Goal: Book appointment/travel/reservation

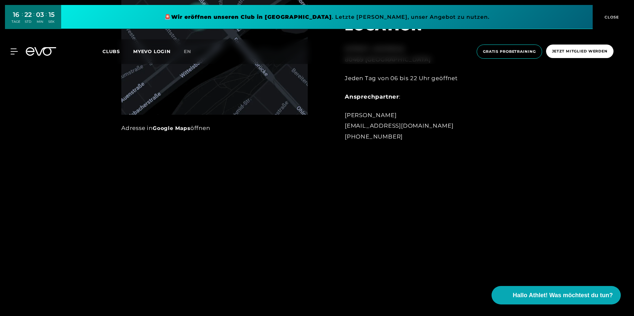
scroll to position [581, 0]
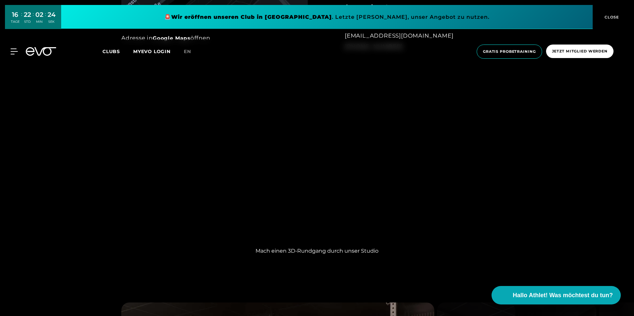
click at [471, 136] on div "Mach einen 3D-Rundgang durch unser Studio" at bounding box center [317, 174] width 634 height 183
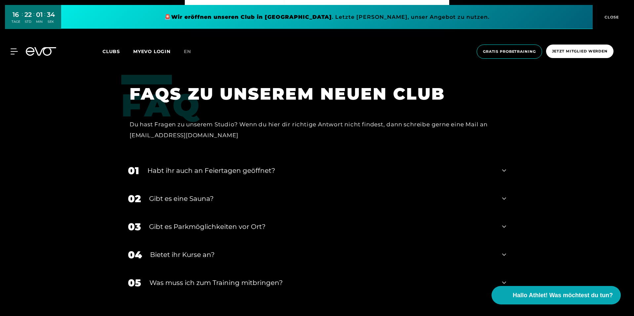
scroll to position [2152, 0]
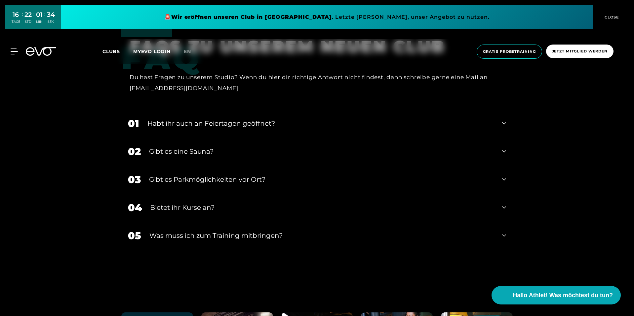
click at [342, 119] on div "Habt ihr auch an Feiertagen geöffnet?" at bounding box center [320, 124] width 346 height 10
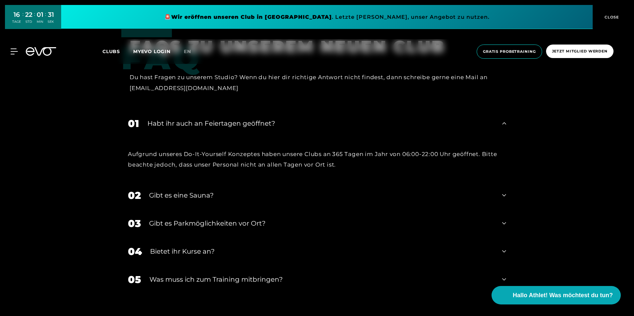
click at [289, 119] on div "Habt ihr auch an Feiertagen geöffnet?" at bounding box center [320, 124] width 346 height 10
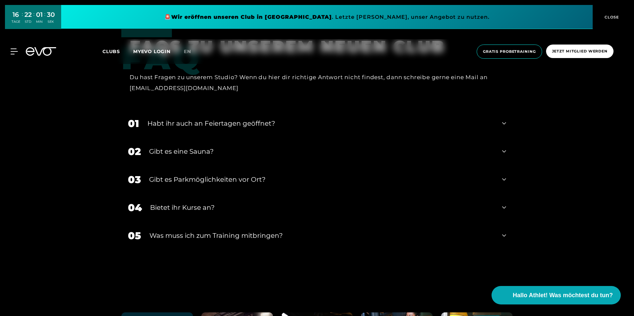
click at [293, 147] on div "Gibt es eine Sauna?" at bounding box center [321, 152] width 345 height 10
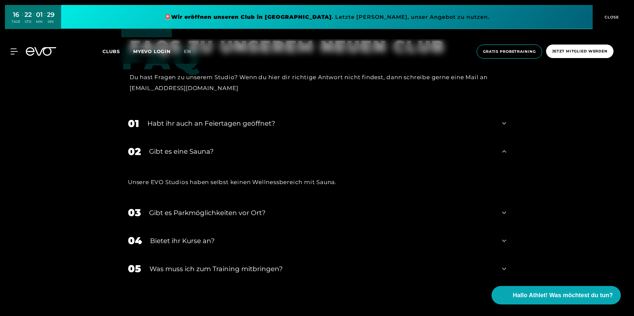
scroll to position [2154, 0]
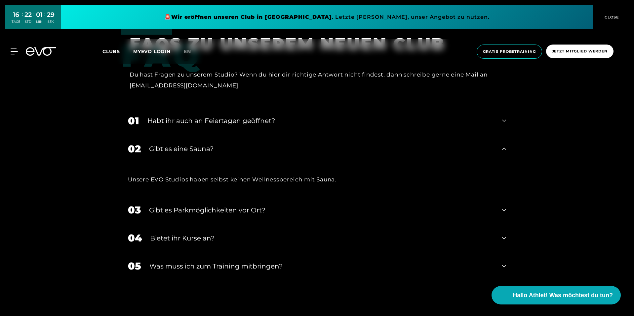
click at [293, 144] on div "02 Gibt es eine Sauna?" at bounding box center [316, 149] width 391 height 28
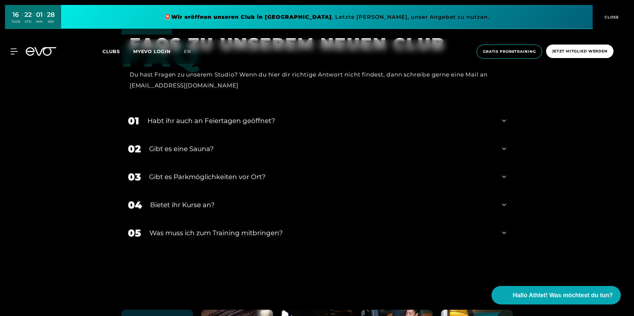
click at [293, 144] on div "02 Gibt es eine Sauna?" at bounding box center [316, 149] width 391 height 28
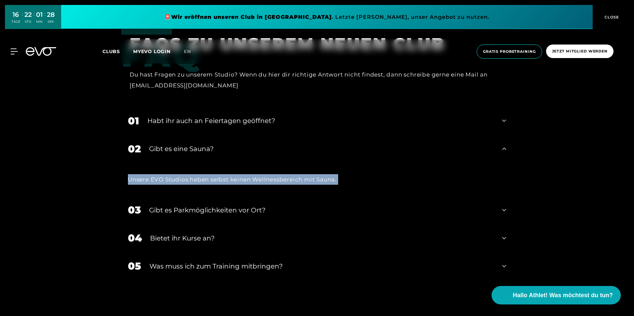
click at [293, 144] on div "02 Gibt es eine Sauna?" at bounding box center [316, 149] width 391 height 28
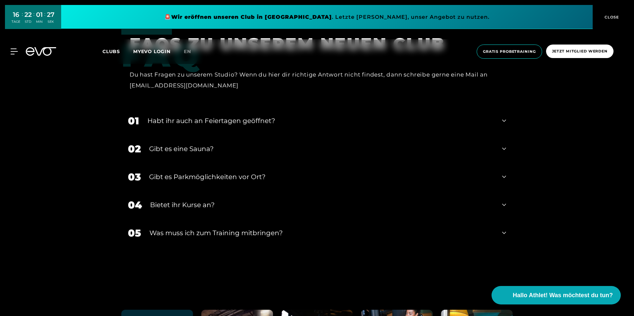
click at [302, 191] on div "04 Bietet ihr [DEMOGRAPHIC_DATA]?" at bounding box center [316, 205] width 391 height 28
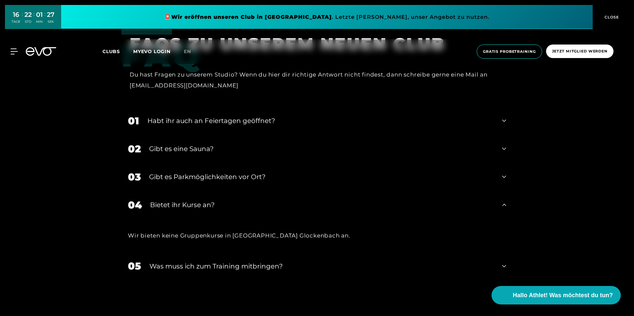
click at [303, 172] on div "Gibt es Parkmöglichkeiten vor Ort?" at bounding box center [321, 177] width 345 height 10
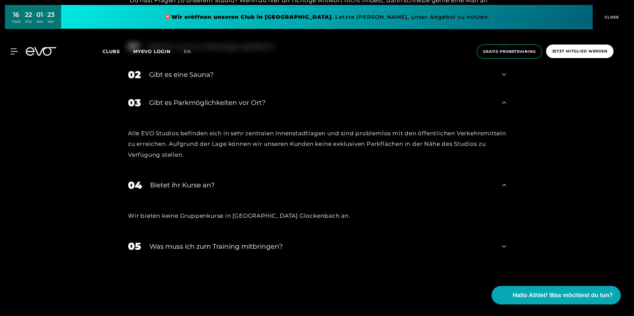
scroll to position [2229, 0]
click at [313, 232] on div "05 Was muss ich zum Training mitbringen?" at bounding box center [316, 246] width 391 height 28
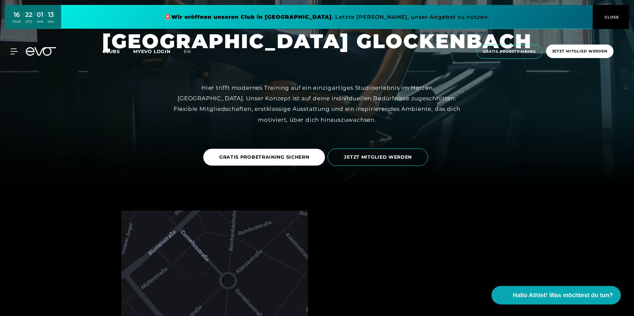
scroll to position [0, 0]
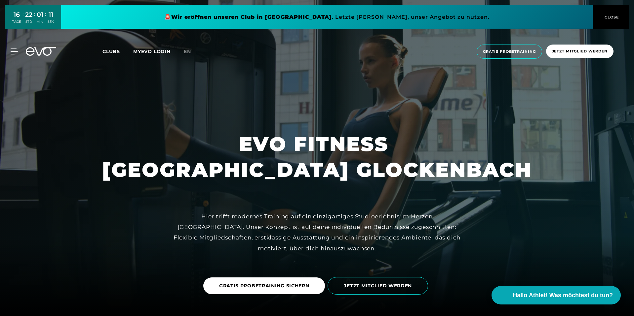
click at [612, 16] on span "CLOSE" at bounding box center [611, 17] width 16 height 6
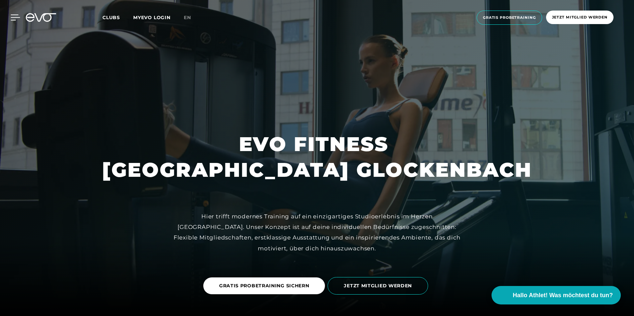
click at [16, 19] on icon at bounding box center [16, 18] width 10 height 6
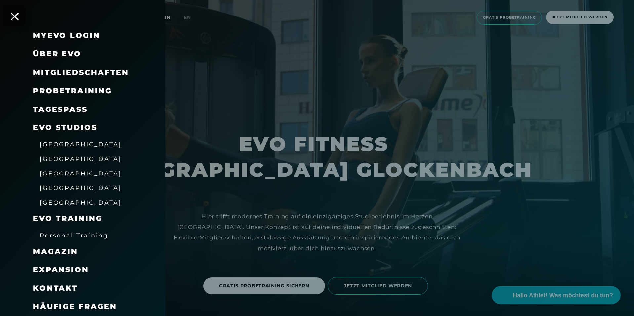
click at [85, 70] on span "Mitgliedschaften" at bounding box center [81, 72] width 96 height 9
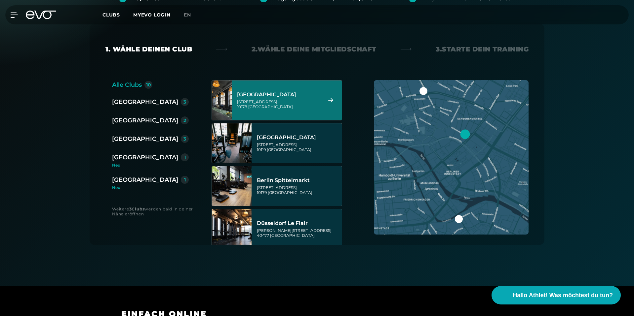
scroll to position [3, 0]
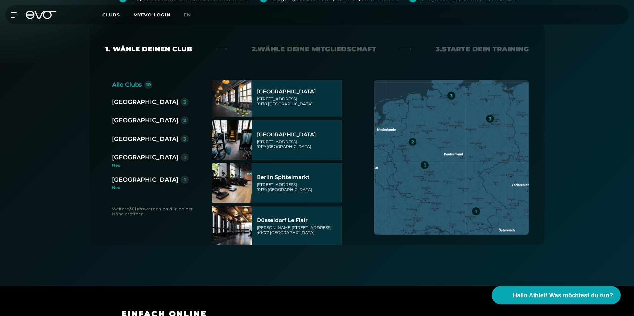
click at [131, 158] on div "[GEOGRAPHIC_DATA]" at bounding box center [145, 157] width 66 height 9
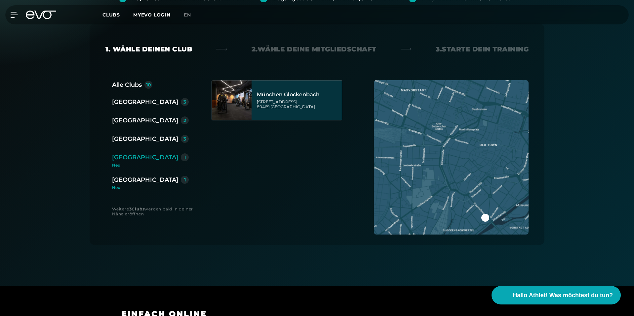
scroll to position [0, 0]
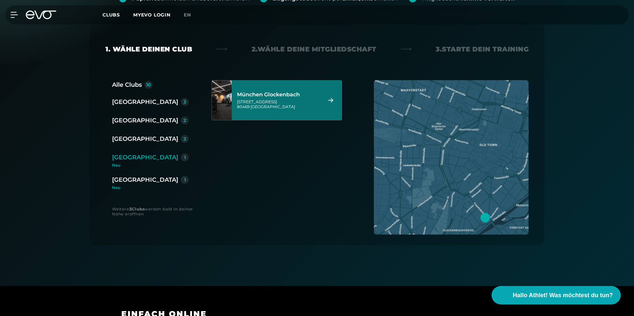
click at [292, 88] on div "München Glockenbach [STREET_ADDRESS]" at bounding box center [278, 100] width 83 height 29
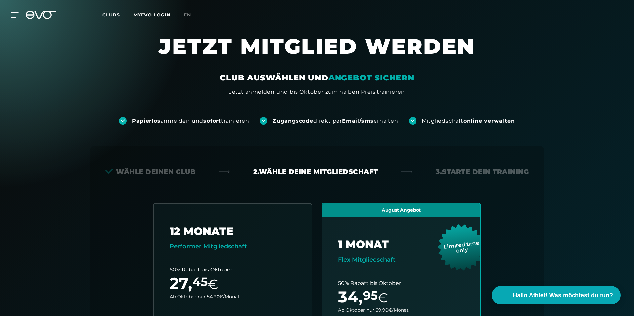
click at [13, 14] on icon at bounding box center [16, 15] width 10 height 6
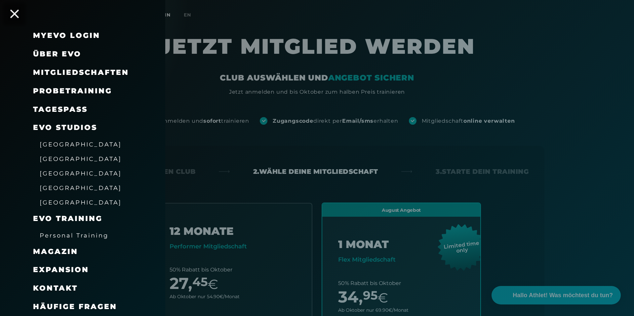
click at [16, 13] on icon at bounding box center [14, 14] width 9 height 9
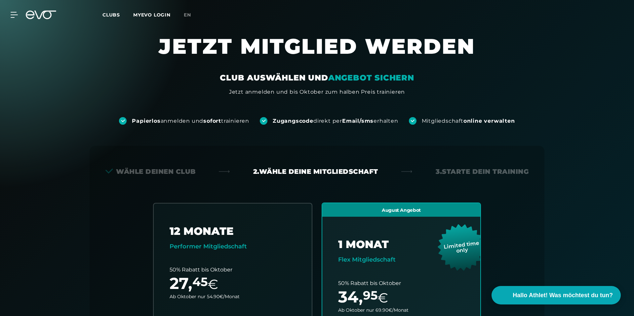
click at [115, 16] on span "Clubs" at bounding box center [111, 15] width 18 height 6
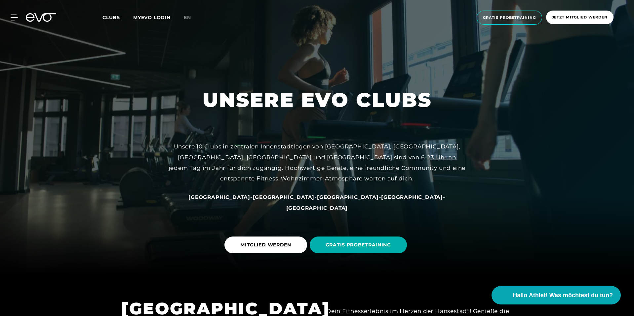
scroll to position [72, 0]
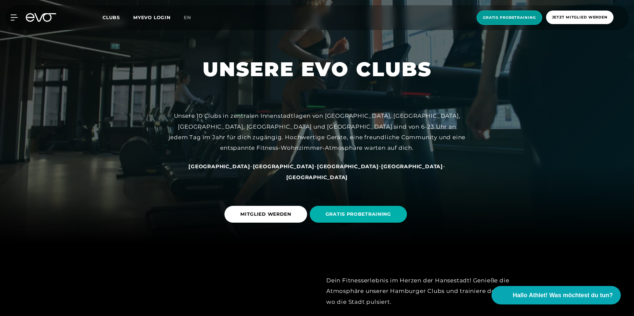
click at [486, 15] on span "Gratis Probetraining" at bounding box center [509, 18] width 53 height 6
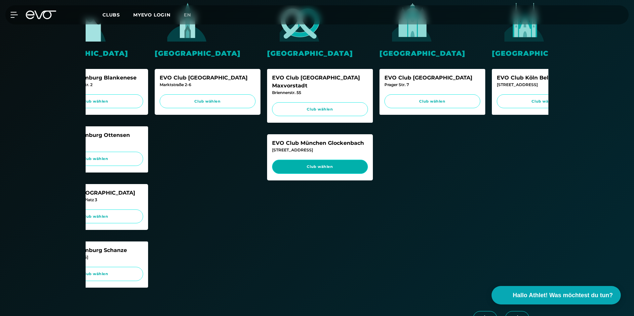
scroll to position [0, 278]
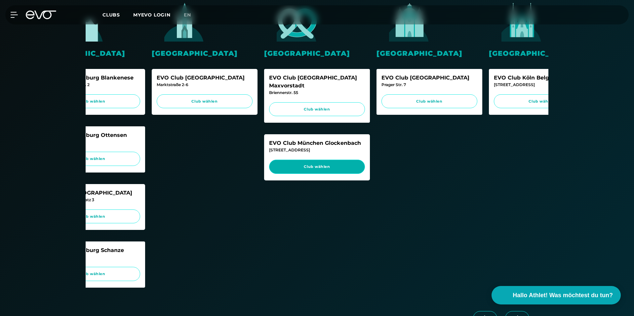
click at [325, 164] on span "Club wählen" at bounding box center [316, 167] width 83 height 6
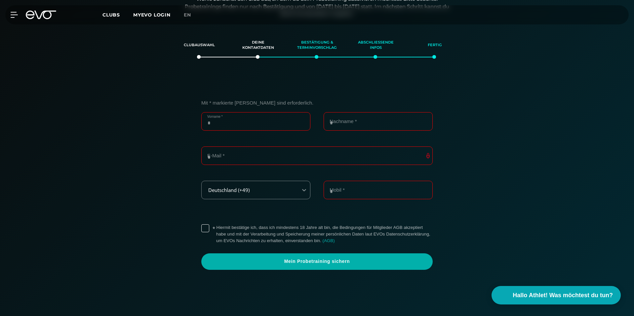
scroll to position [113, 0]
click at [265, 119] on input "Vorname *" at bounding box center [255, 122] width 109 height 19
type input "*******"
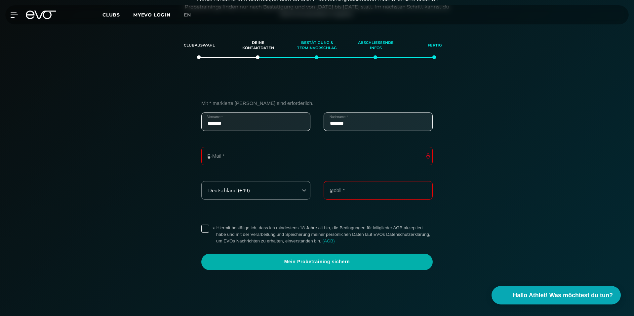
type input "*******"
type input "**********"
click at [348, 195] on input "Mobil *" at bounding box center [377, 190] width 109 height 19
click at [351, 194] on input "**********" at bounding box center [377, 190] width 109 height 19
type input "**********"
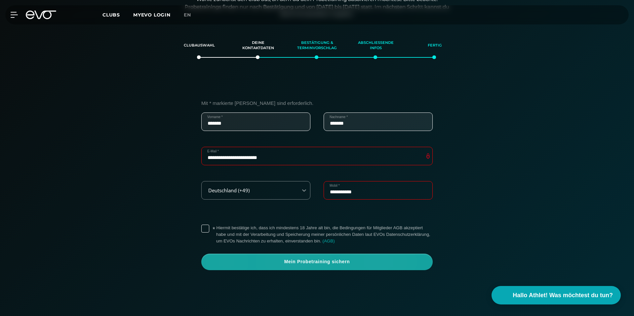
click at [277, 263] on span "Mein Probetraining sichern" at bounding box center [317, 262] width 200 height 7
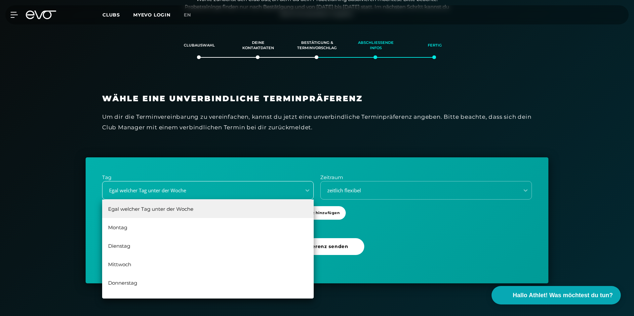
click at [200, 197] on div "Egal welcher Tag unter der Woche" at bounding box center [207, 190] width 211 height 19
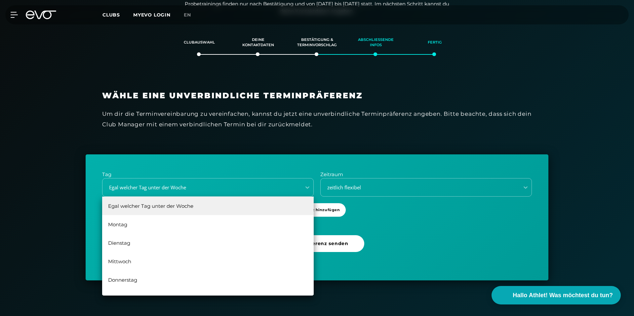
scroll to position [154, 0]
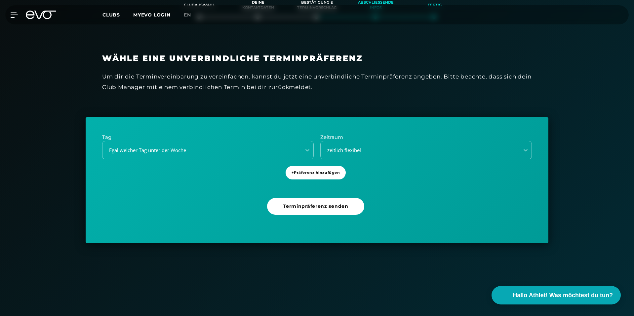
click at [353, 161] on div "Tag option Egal welcher Tag unter der Woche, selected. Select is focused , pres…" at bounding box center [317, 180] width 463 height 126
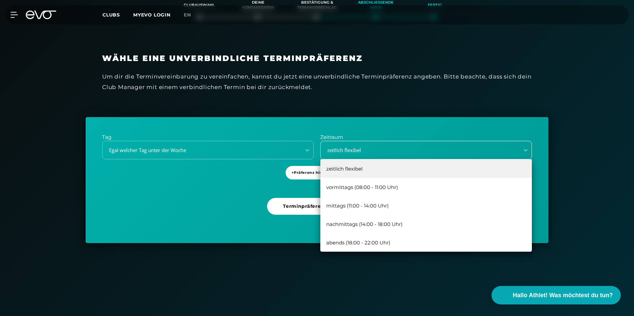
click at [364, 149] on div "zeitlich flexibel" at bounding box center [417, 151] width 193 height 8
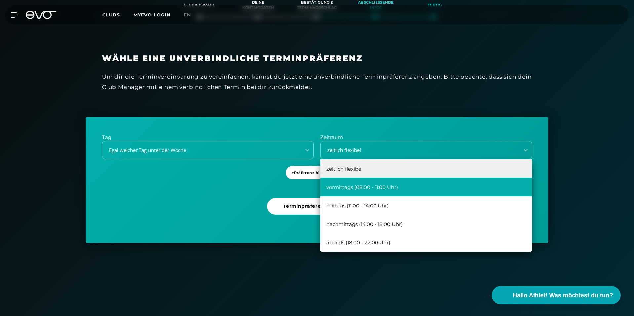
click at [385, 187] on div "vormittags (08:00 - 11:00 Uhr)" at bounding box center [425, 187] width 211 height 19
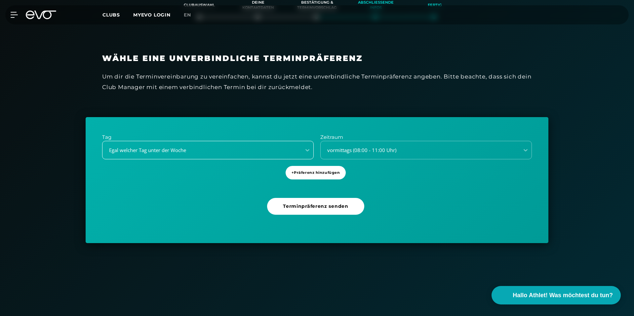
click at [236, 151] on div "Egal welcher Tag unter der Woche" at bounding box center [199, 151] width 193 height 8
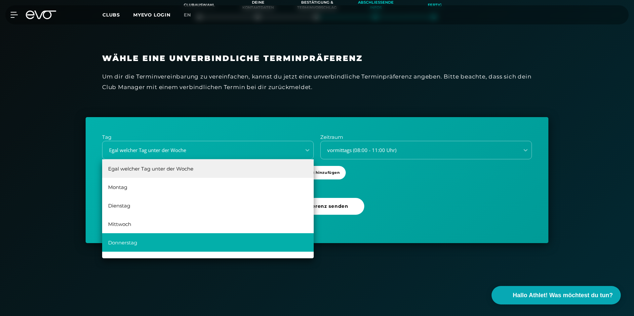
click at [158, 243] on div "Donnerstag" at bounding box center [207, 243] width 211 height 19
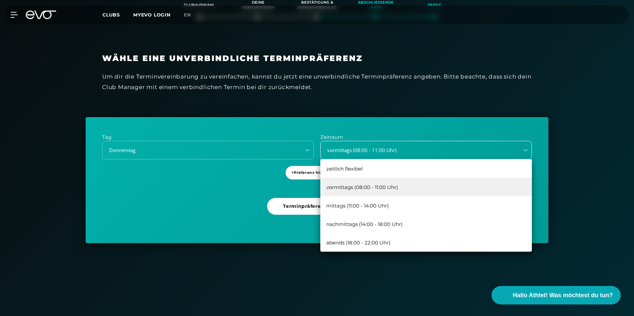
click at [352, 155] on div "vormittags (08:00 - 11:00 Uhr)" at bounding box center [425, 150] width 211 height 19
click at [245, 147] on div "Donnerstag" at bounding box center [199, 151] width 193 height 8
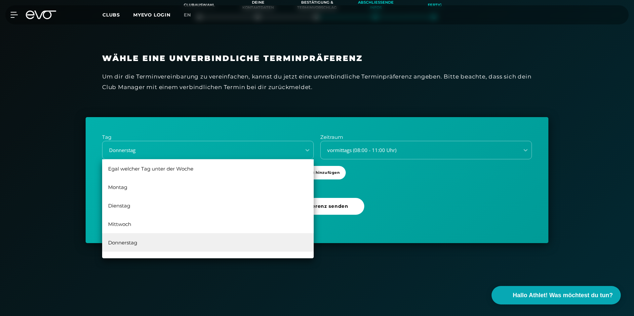
click at [234, 124] on div "Tag Egal welcher Tag unter der Woche, 1 of 6. 6 results available. Use Up and D…" at bounding box center [317, 180] width 463 height 126
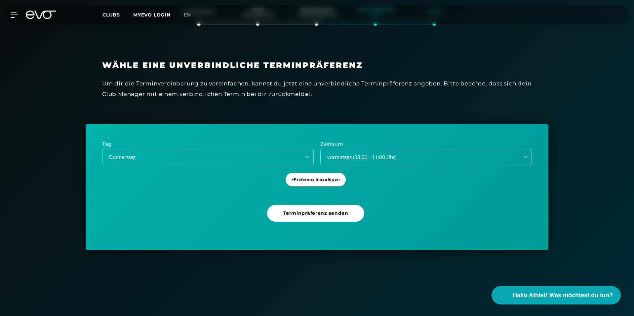
scroll to position [141, 0]
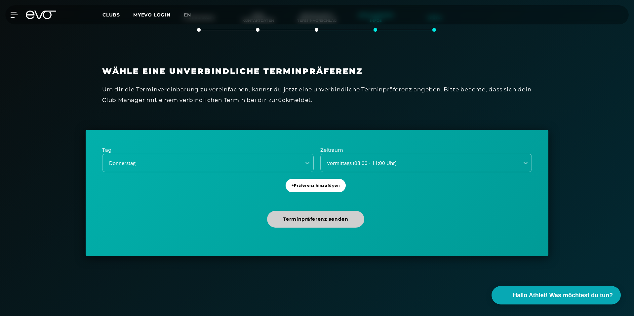
click at [300, 220] on span "Terminpräferenz senden" at bounding box center [315, 219] width 65 height 7
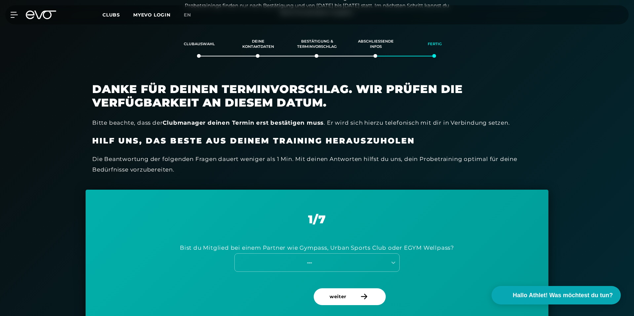
scroll to position [113, 0]
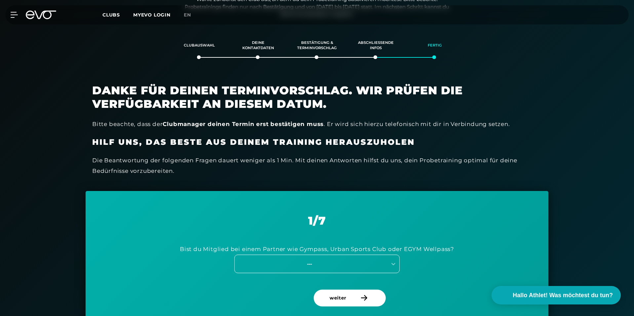
click at [296, 265] on div "---" at bounding box center [309, 264] width 148 height 8
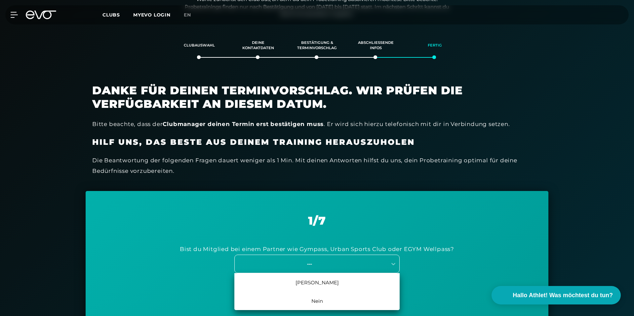
scroll to position [162, 0]
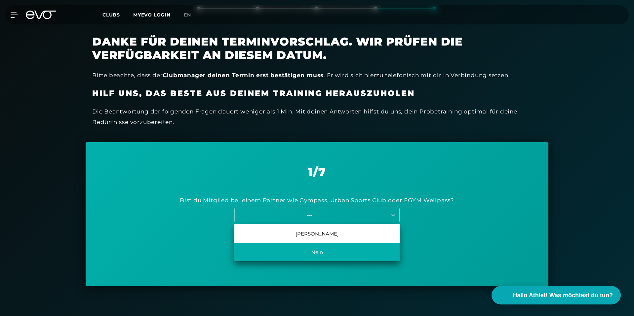
click at [322, 254] on div "Nein" at bounding box center [316, 252] width 165 height 19
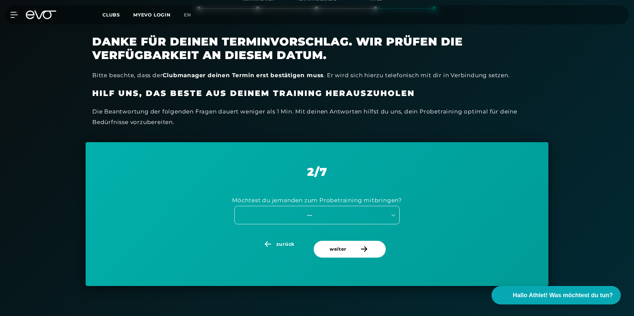
click at [325, 213] on div "---" at bounding box center [309, 215] width 148 height 8
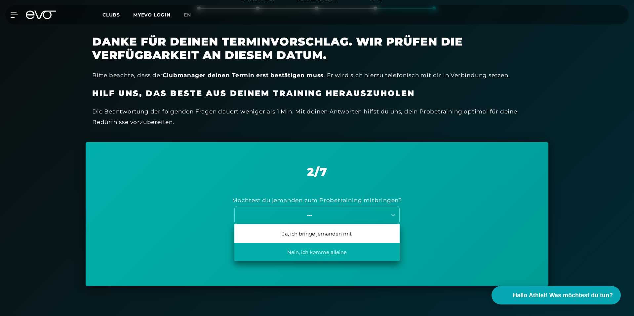
click at [306, 248] on div "Nein, ich komme alleine" at bounding box center [316, 252] width 165 height 19
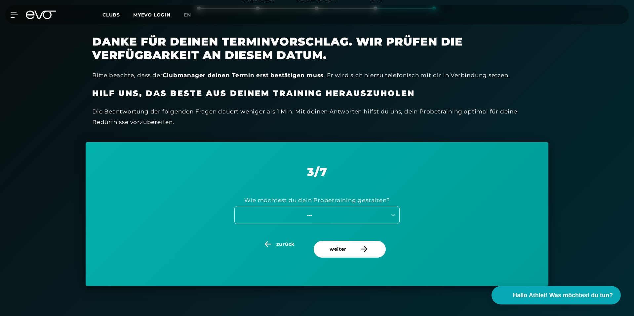
click at [338, 216] on div "---" at bounding box center [309, 215] width 148 height 8
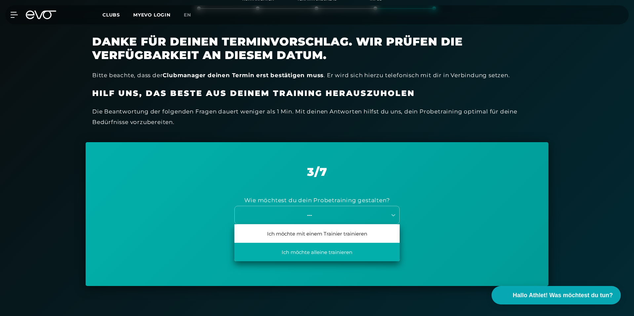
click at [318, 254] on div "Ich möchte alleine trainieren" at bounding box center [316, 252] width 165 height 19
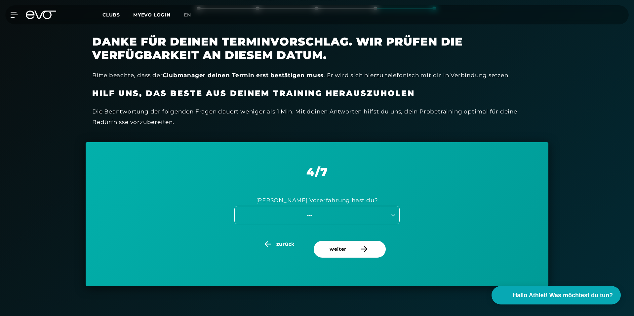
click at [333, 217] on div "---" at bounding box center [309, 215] width 148 height 8
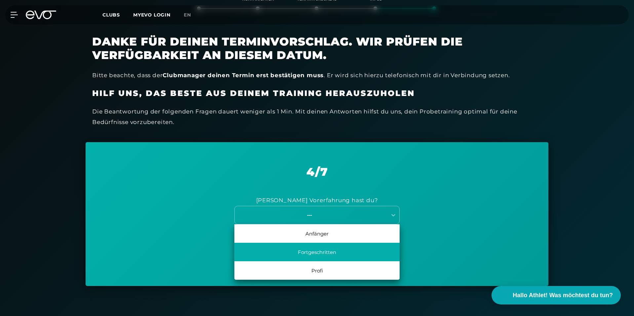
click at [316, 253] on div "Fortgeschritten" at bounding box center [316, 252] width 165 height 19
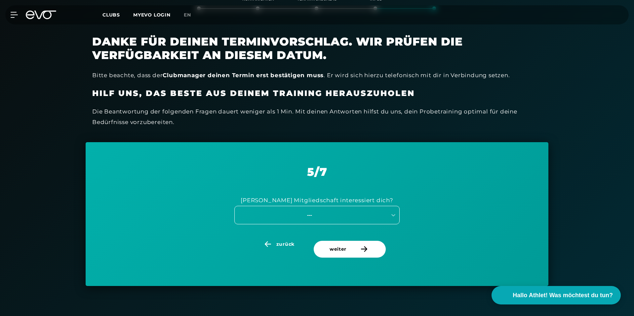
click at [346, 220] on div "---" at bounding box center [316, 215] width 165 height 19
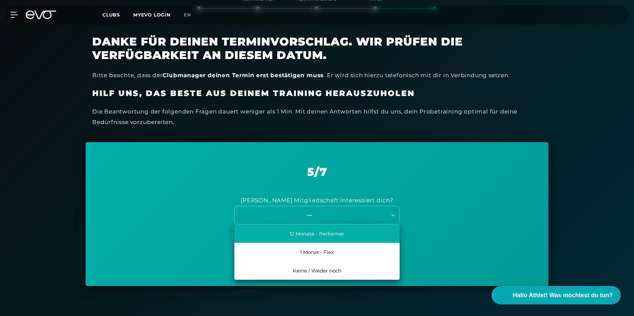
click at [341, 239] on div "12 Monate - Performer" at bounding box center [316, 234] width 165 height 19
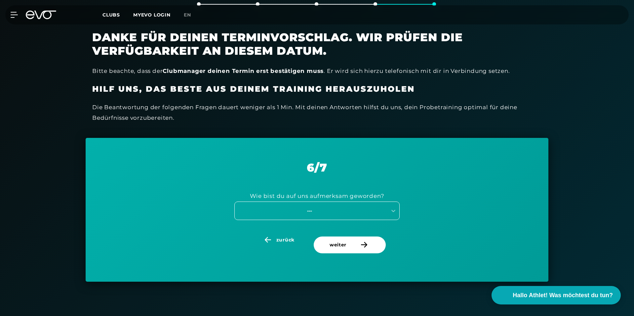
click at [326, 219] on div "---" at bounding box center [316, 211] width 165 height 19
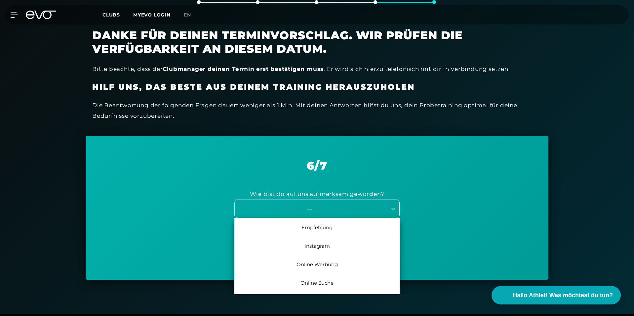
scroll to position [169, 0]
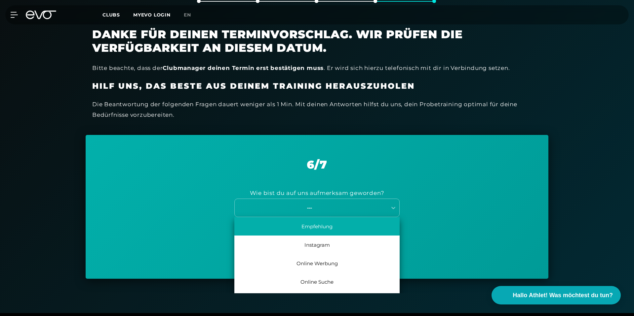
click at [327, 224] on div "Empfehlung" at bounding box center [316, 226] width 165 height 19
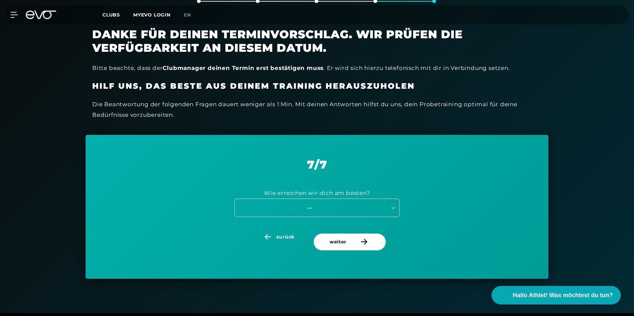
click at [320, 206] on div "---" at bounding box center [309, 208] width 148 height 8
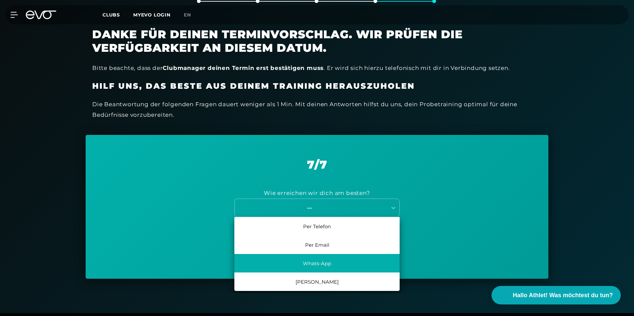
click at [315, 266] on div "Whats-App" at bounding box center [316, 263] width 165 height 19
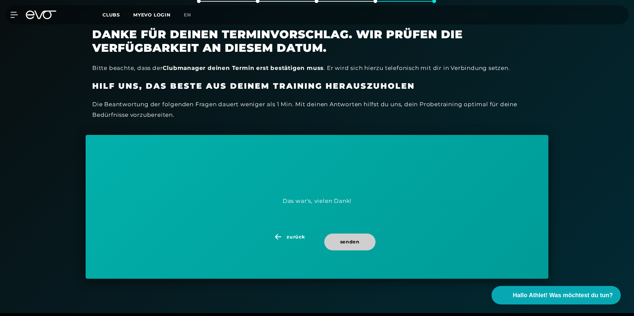
click at [343, 244] on span "senden" at bounding box center [349, 242] width 19 height 7
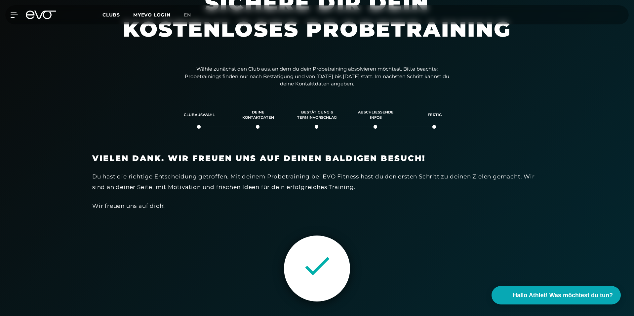
scroll to position [62, 0]
